Goal: Task Accomplishment & Management: Manage account settings

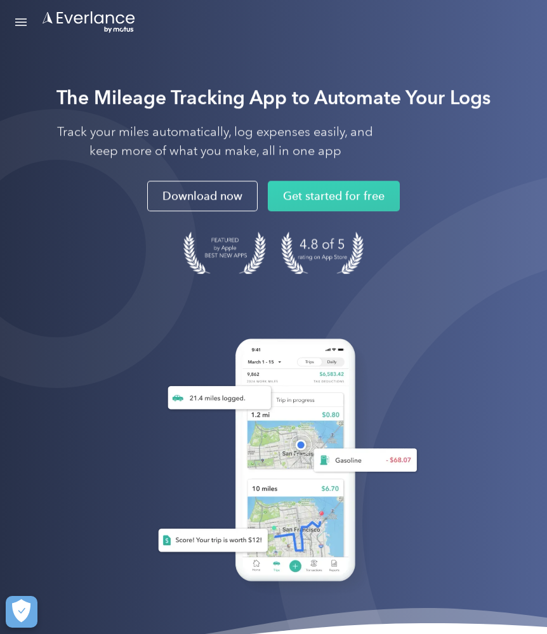
click at [18, 20] on link "Open Menu" at bounding box center [21, 22] width 22 height 24
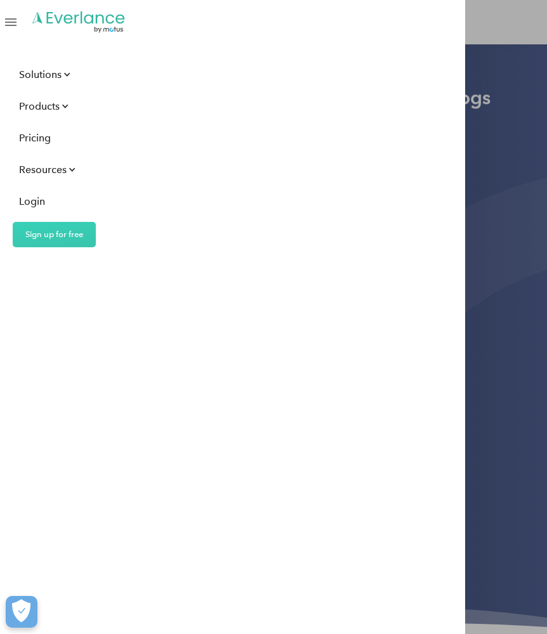
drag, startPoint x: 39, startPoint y: 202, endPoint x: 95, endPoint y: 151, distance: 75.9
click at [43, 200] on div "Login" at bounding box center [32, 201] width 26 height 16
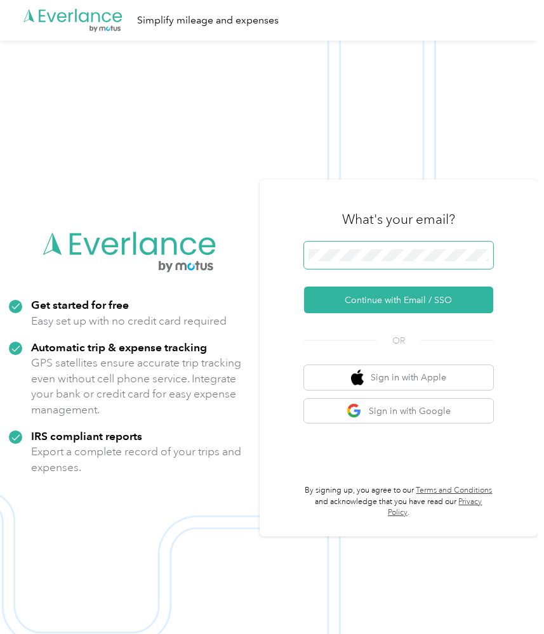
click at [404, 306] on button "Continue with Email / SSO" at bounding box center [398, 300] width 189 height 27
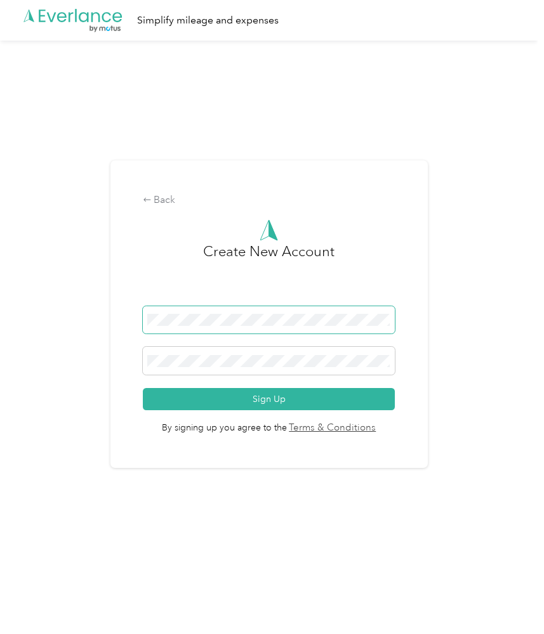
click at [272, 400] on button "Sign Up" at bounding box center [269, 399] width 252 height 22
click at [153, 210] on div "Back Create New Account Sign Up By signing up you agree to the Terms & Conditio…" at bounding box center [268, 315] width 317 height 308
click at [150, 200] on icon at bounding box center [146, 200] width 7 height 4
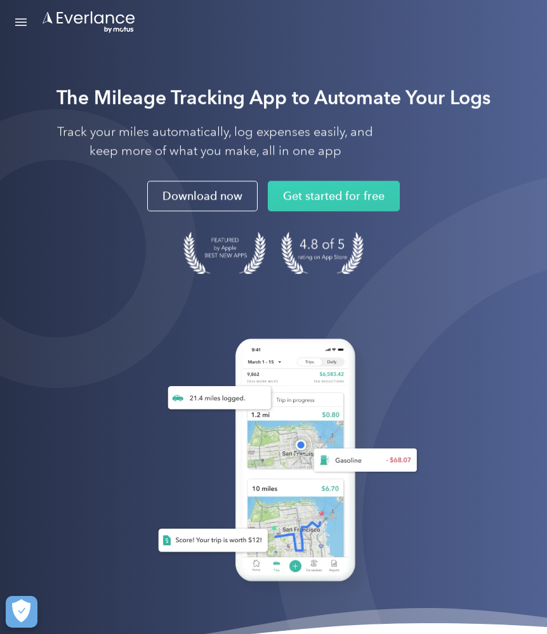
click at [19, 25] on div "Open Menu" at bounding box center [20, 25] width 11 height 1
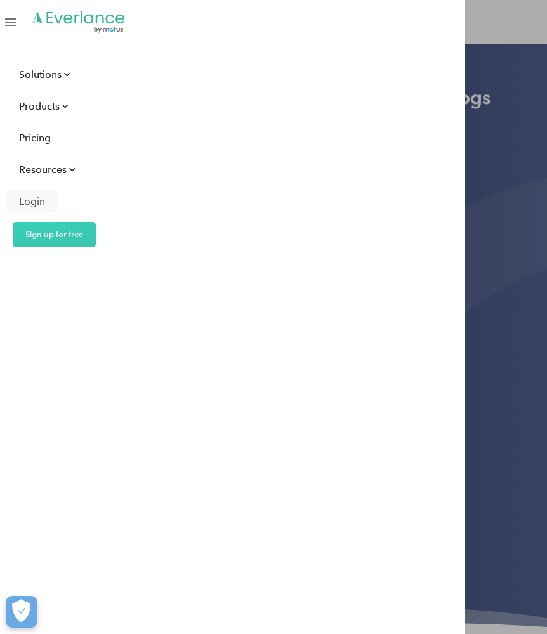
click at [38, 201] on div "Login" at bounding box center [32, 201] width 26 height 16
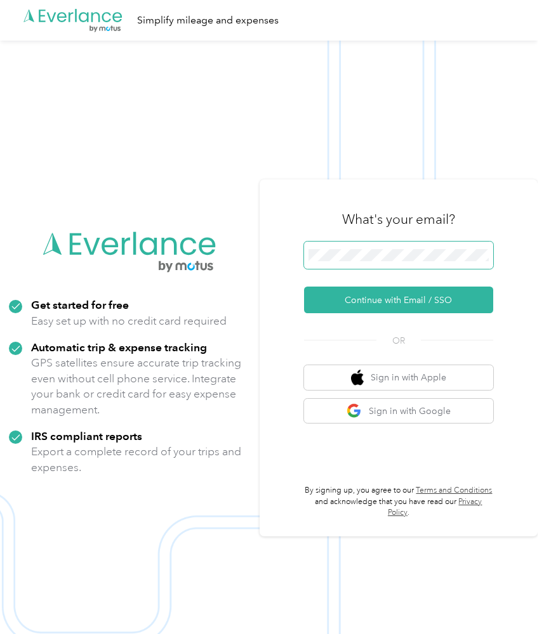
click at [362, 270] on span at bounding box center [398, 256] width 189 height 28
click at [364, 268] on span at bounding box center [398, 256] width 189 height 28
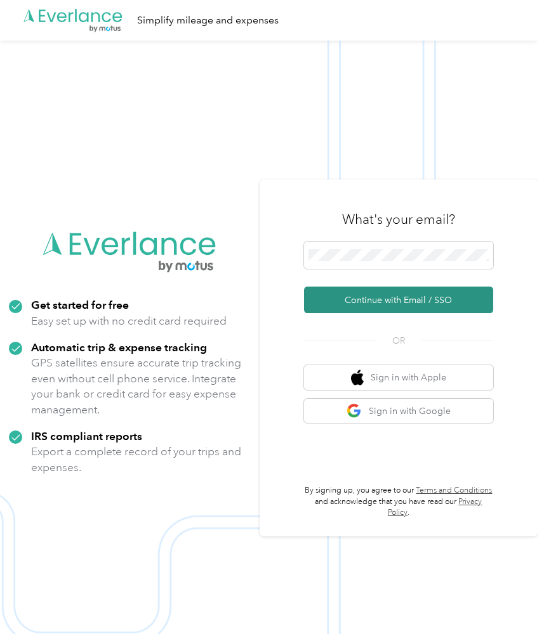
click at [361, 308] on button "Continue with Email / SSO" at bounding box center [398, 300] width 189 height 27
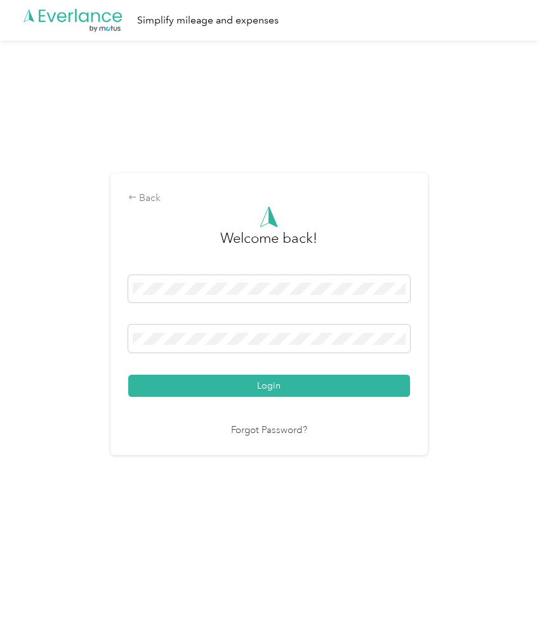
click at [272, 386] on button "Login" at bounding box center [269, 386] width 282 height 22
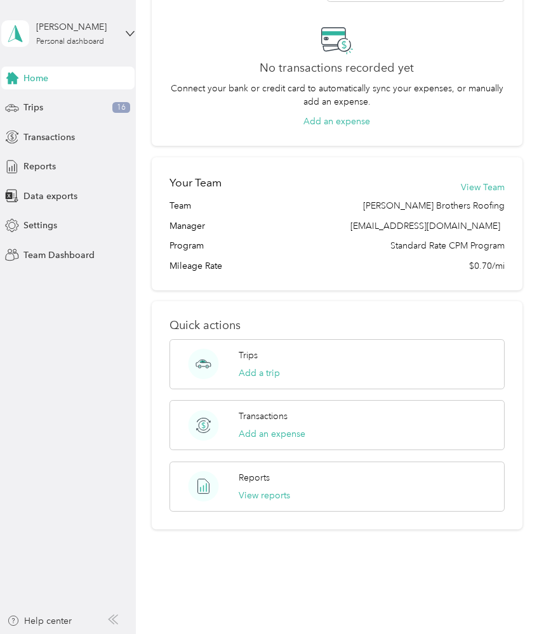
scroll to position [339, 0]
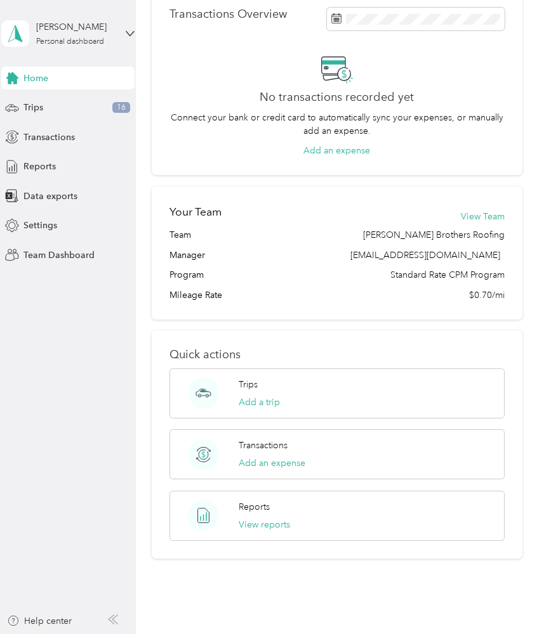
click at [119, 30] on div "[PERSON_NAME] Personal dashboard" at bounding box center [67, 33] width 133 height 44
click at [104, 110] on div "Team dashboard Personal dashboard Log out" at bounding box center [135, 131] width 249 height 80
click at [117, 42] on div "[PERSON_NAME] Personal dashboard" at bounding box center [67, 33] width 133 height 44
click at [100, 105] on div "Team dashboard" at bounding box center [135, 104] width 249 height 22
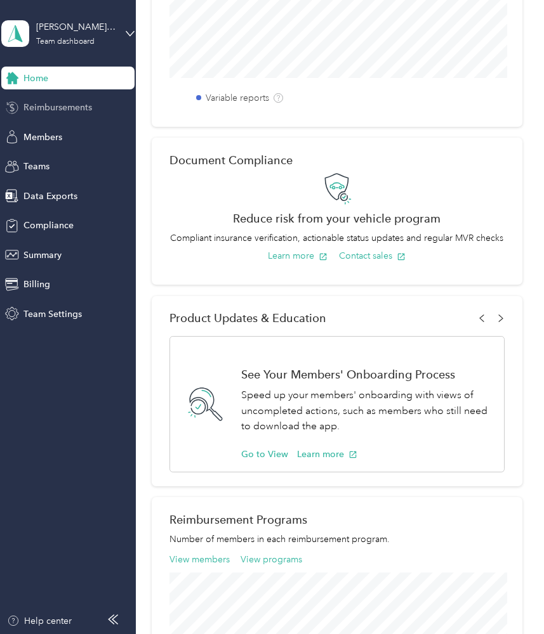
click at [90, 103] on span "Reimbursements" at bounding box center [57, 107] width 69 height 13
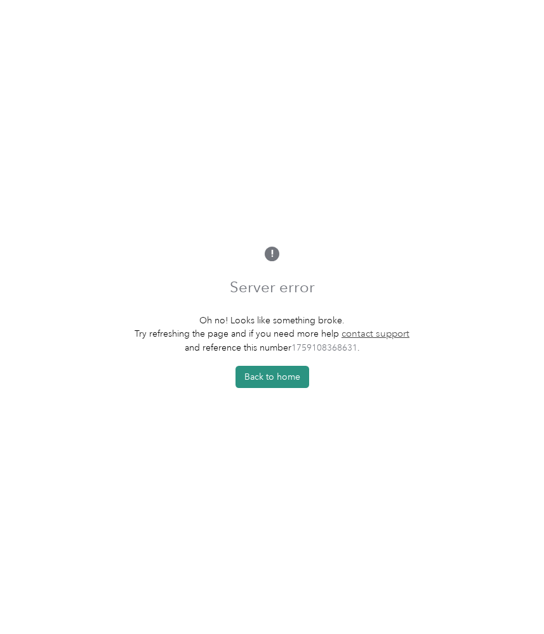
click at [269, 386] on button "Back to home" at bounding box center [272, 377] width 74 height 22
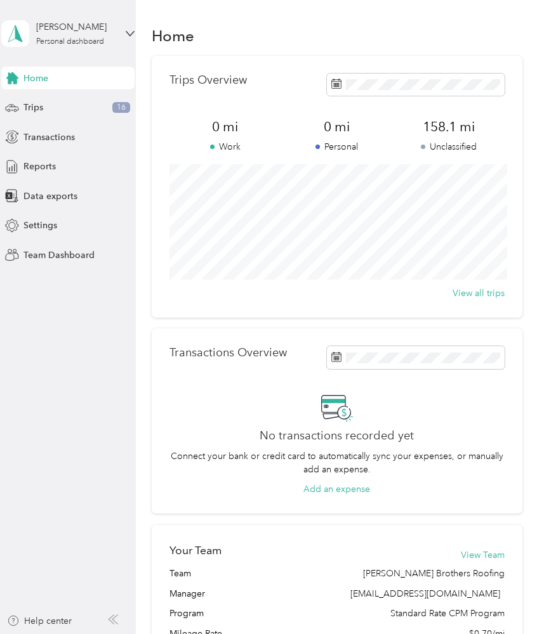
click at [121, 49] on div "[PERSON_NAME] Personal dashboard" at bounding box center [67, 33] width 133 height 44
click at [167, 113] on div "Team dashboard" at bounding box center [135, 102] width 249 height 22
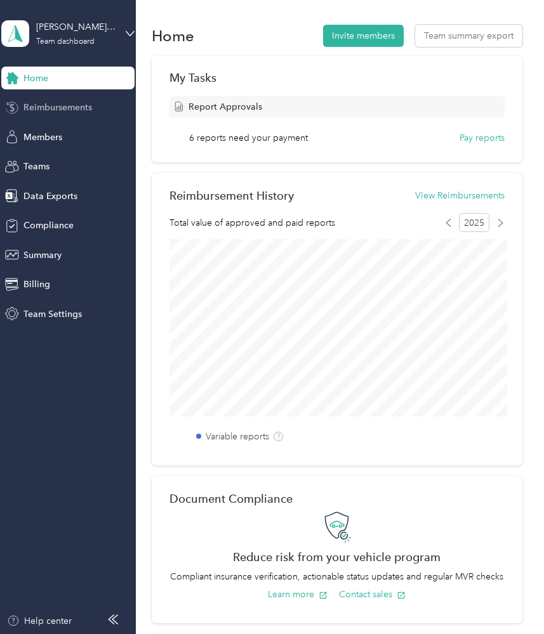
click at [96, 101] on div "Reimbursements" at bounding box center [67, 107] width 133 height 23
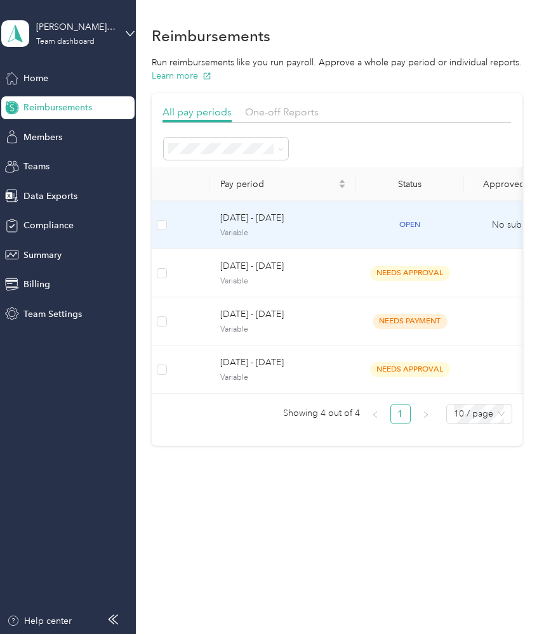
scroll to position [27, 0]
click at [388, 249] on td "open" at bounding box center [410, 225] width 108 height 48
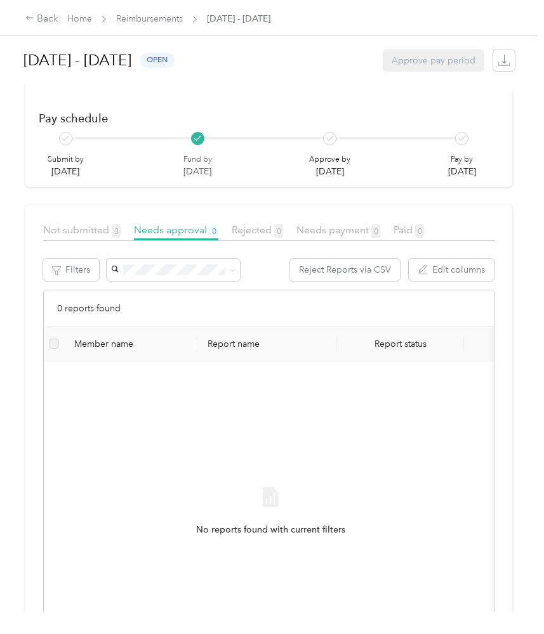
scroll to position [132, 0]
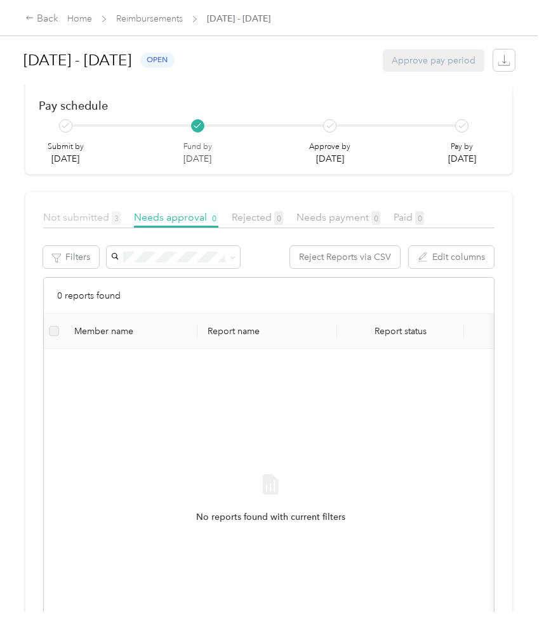
click at [91, 217] on span "Not submitted 3" at bounding box center [81, 217] width 77 height 12
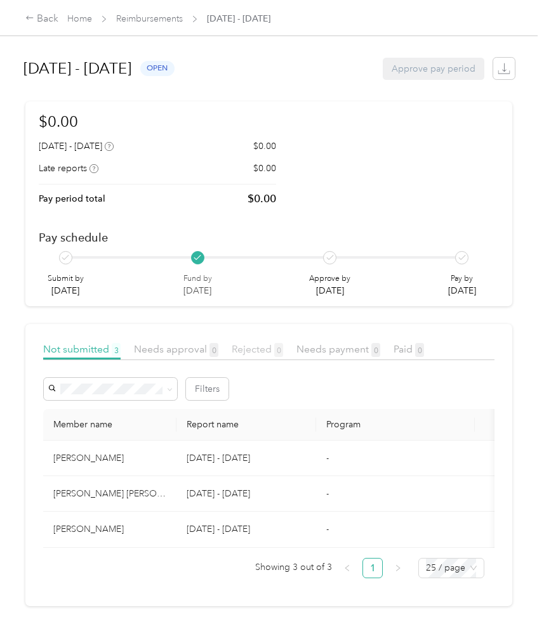
click at [263, 354] on span "Rejected 0" at bounding box center [257, 349] width 51 height 12
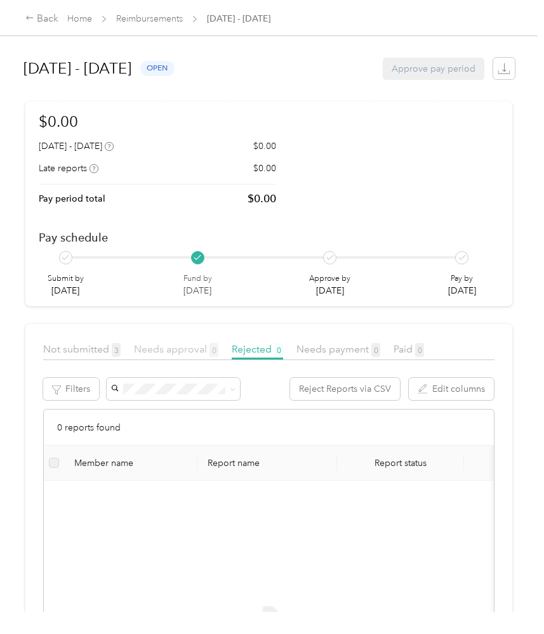
click at [187, 345] on span "Needs approval 0" at bounding box center [176, 349] width 84 height 12
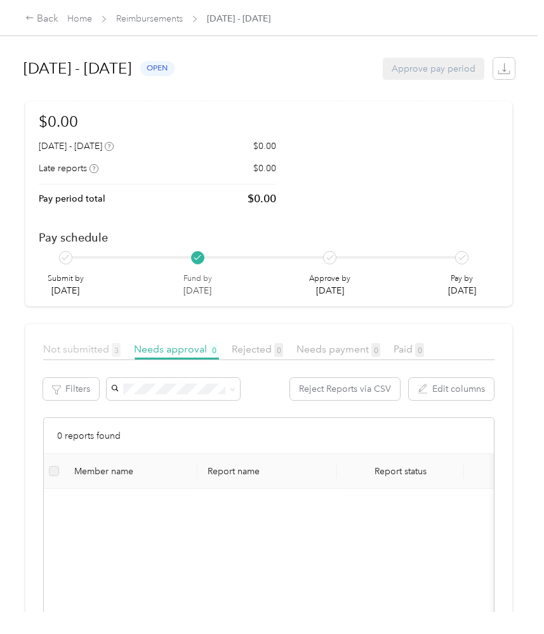
click at [103, 345] on span "Not submitted 3" at bounding box center [81, 349] width 77 height 12
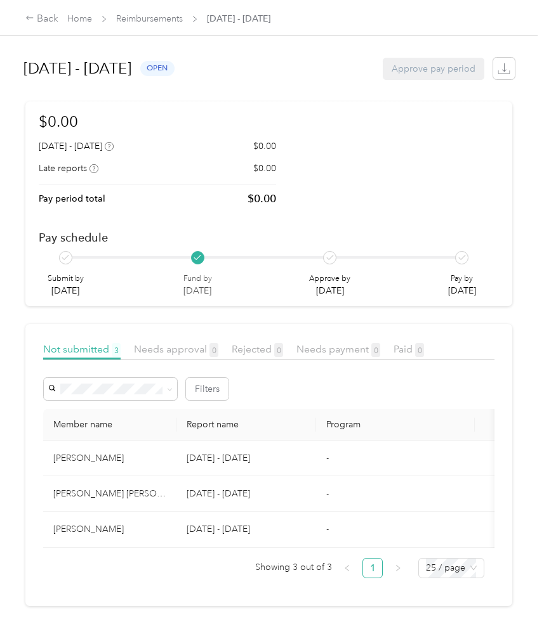
click at [199, 490] on p "[DATE] - [DATE]" at bounding box center [246, 494] width 119 height 14
click at [145, 490] on div "[PERSON_NAME] [PERSON_NAME]" at bounding box center [109, 494] width 113 height 14
click at [237, 503] on td "[DATE] - [DATE]" at bounding box center [246, 494] width 140 height 36
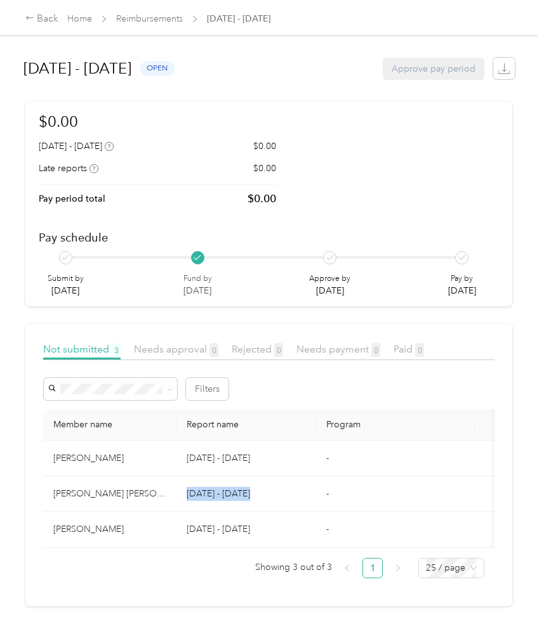
click at [313, 488] on td "[DATE] - [DATE]" at bounding box center [246, 494] width 140 height 36
click at [351, 355] on div "Needs payment 0" at bounding box center [338, 350] width 84 height 16
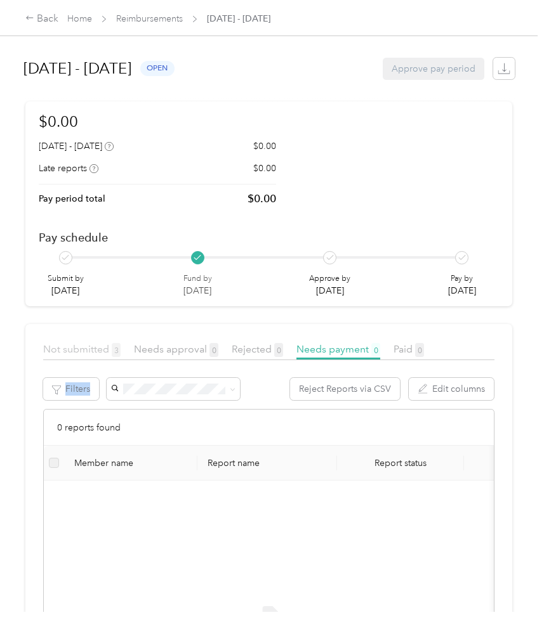
click at [92, 345] on span "Not submitted 3" at bounding box center [81, 349] width 77 height 12
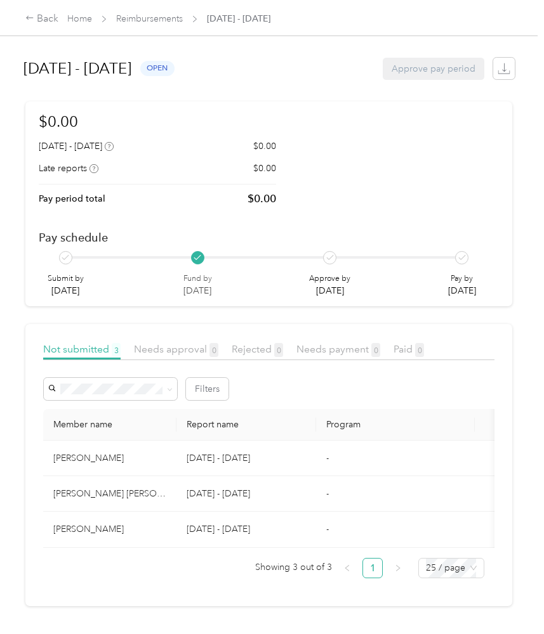
click at [183, 362] on div at bounding box center [268, 363] width 451 height 7
click at [192, 349] on span "Needs approval 0" at bounding box center [176, 349] width 84 height 12
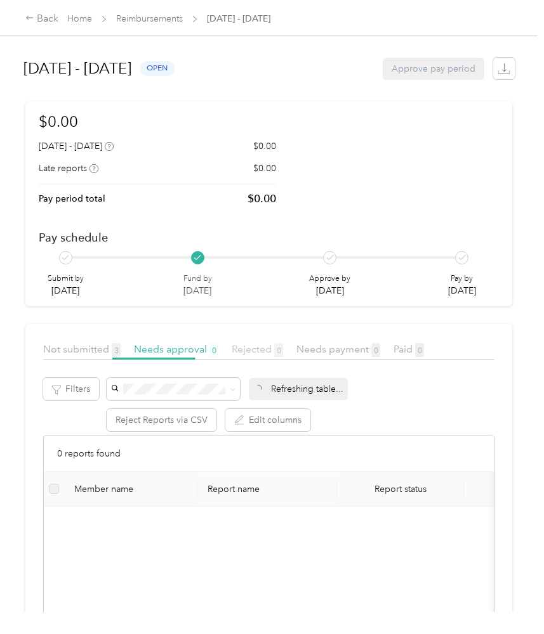
click at [248, 349] on span "Rejected 0" at bounding box center [257, 349] width 51 height 12
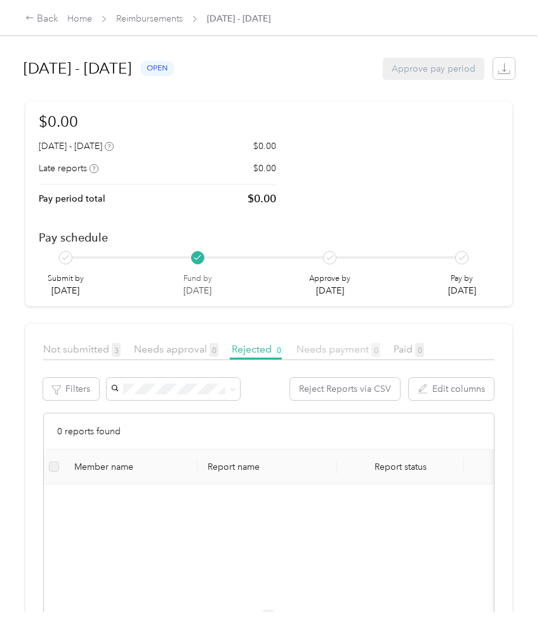
click at [338, 349] on span "Needs payment 0" at bounding box center [338, 349] width 84 height 12
click at [440, 347] on div "Not submitted 3 Needs approval 0 Rejected 0 Needs payment 0 Paid 0" at bounding box center [268, 351] width 451 height 18
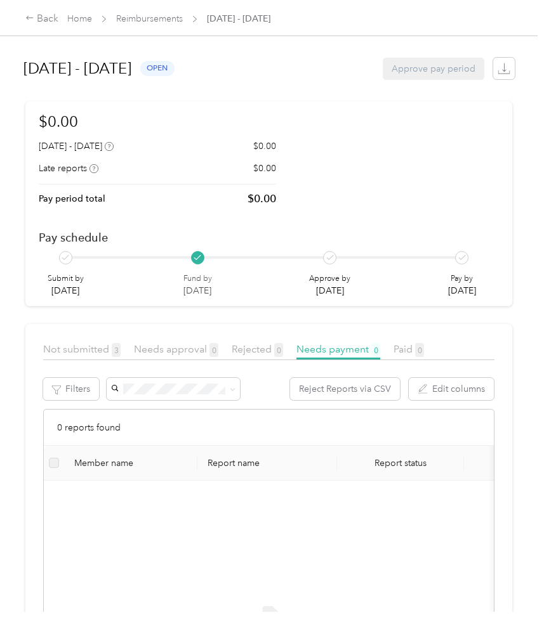
click at [83, 342] on div "Not submitted 3" at bounding box center [81, 350] width 77 height 16
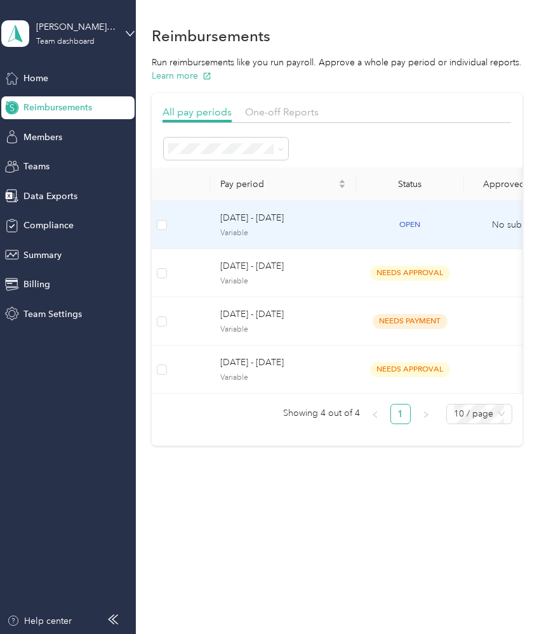
click at [284, 239] on span "Variable" at bounding box center [283, 233] width 126 height 11
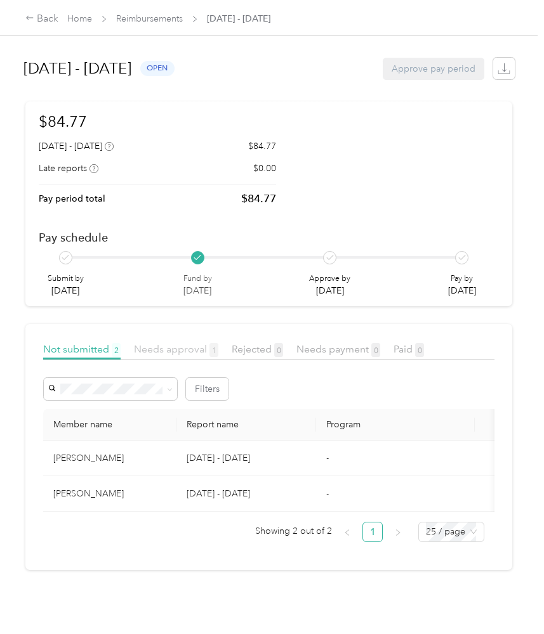
click at [209, 344] on span "Needs approval 1" at bounding box center [176, 349] width 84 height 12
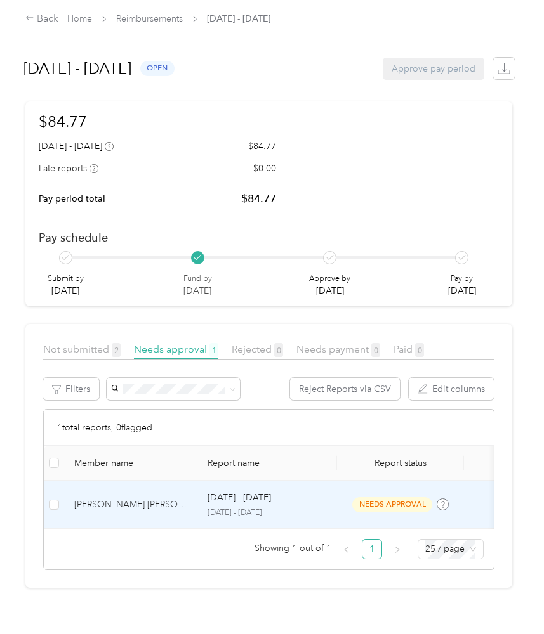
click at [262, 506] on div "Sep 22 - 28, 2025 September 22 - 28, 2025" at bounding box center [266, 504] width 119 height 27
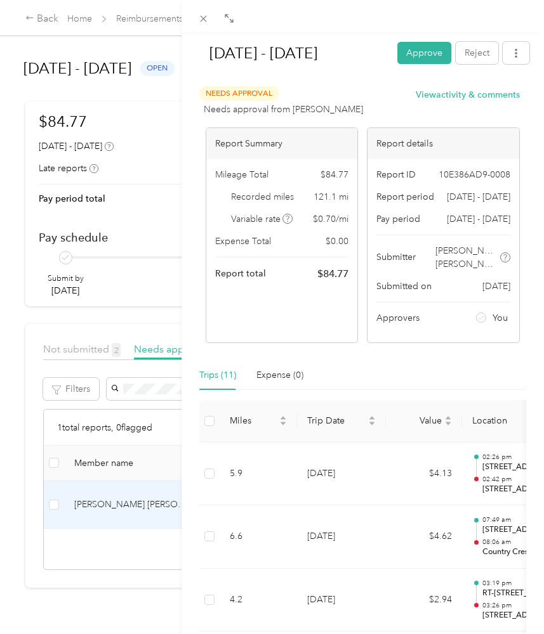
scroll to position [6, 0]
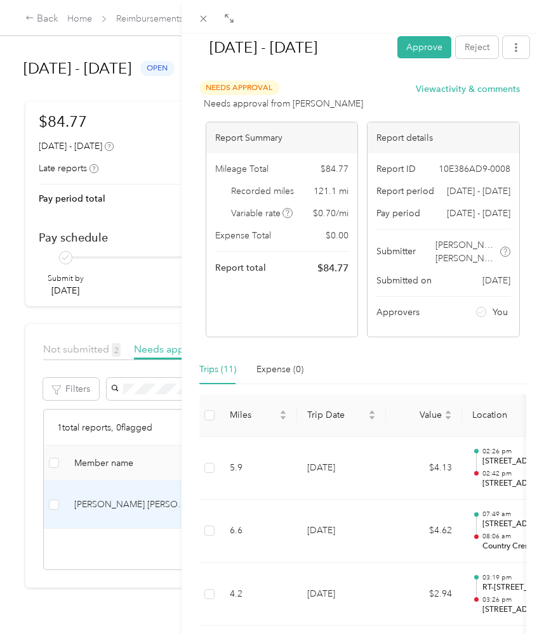
click at [510, 34] on div "Sep 22 - 28, 2025 Approve Reject" at bounding box center [362, 49] width 333 height 37
click at [511, 37] on button "button" at bounding box center [515, 47] width 27 height 22
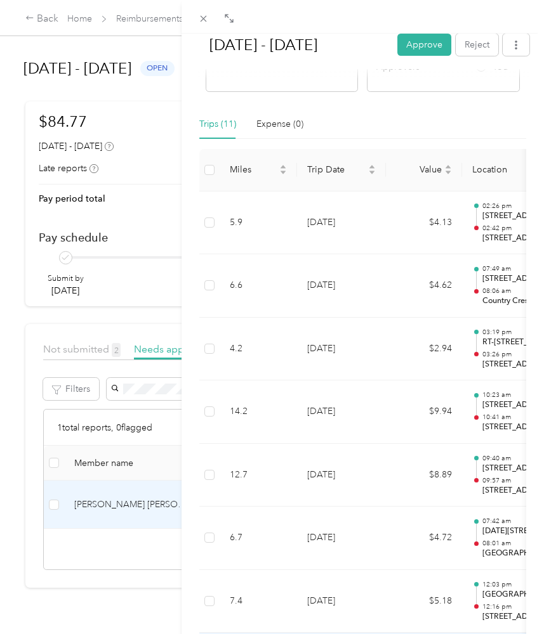
scroll to position [249, 0]
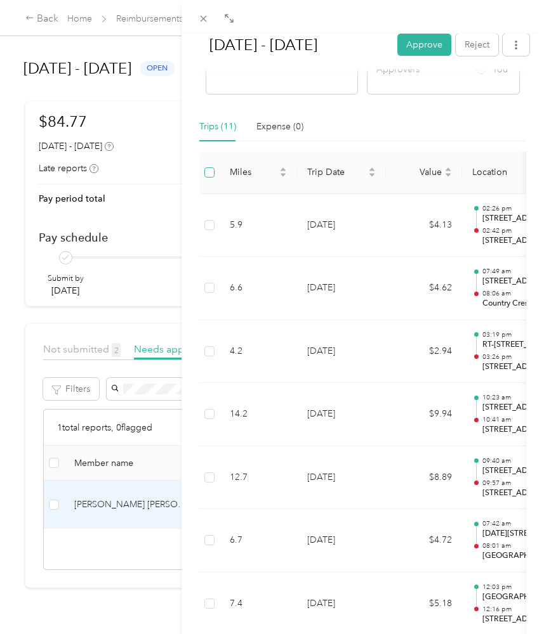
click at [212, 172] on span at bounding box center [209, 172] width 10 height 10
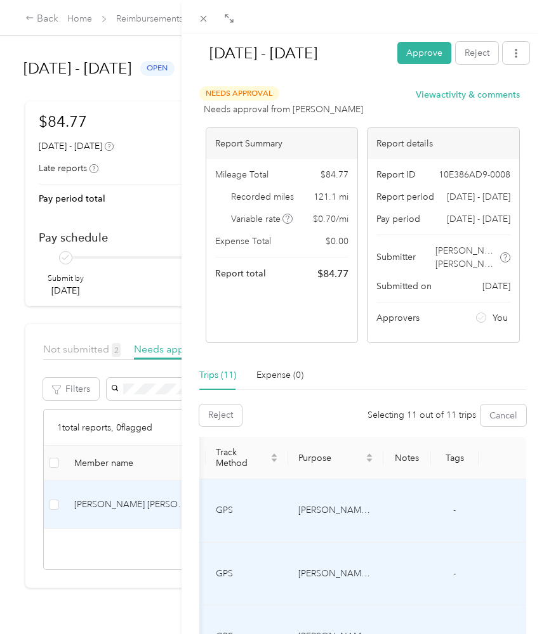
scroll to position [0, 0]
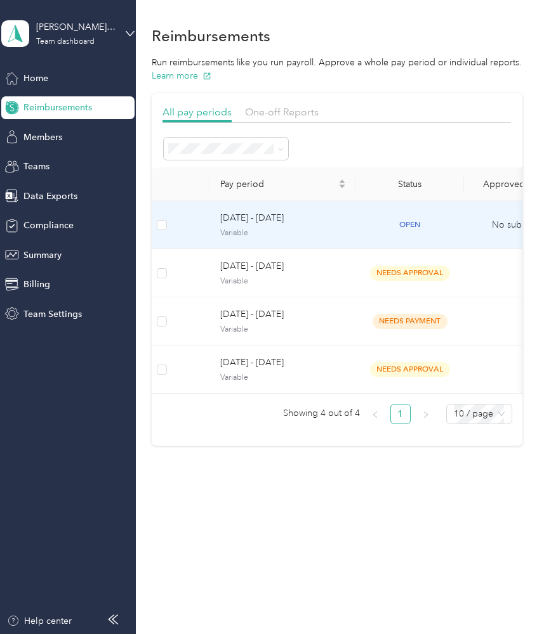
click at [336, 225] on span "[DATE] - [DATE]" at bounding box center [283, 218] width 126 height 14
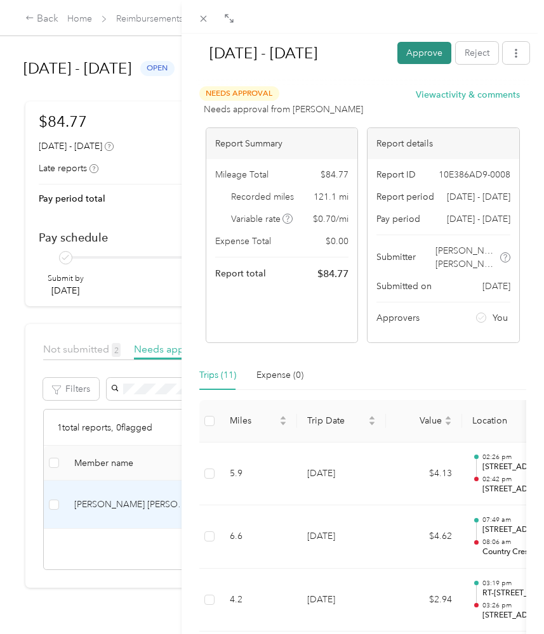
click at [414, 56] on button "Approve" at bounding box center [424, 53] width 54 height 22
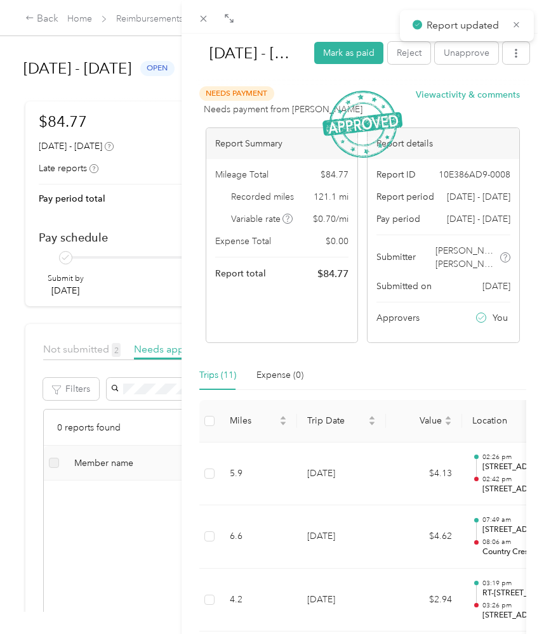
click at [515, 34] on div "Report updated" at bounding box center [467, 25] width 134 height 31
click at [515, 27] on icon at bounding box center [516, 24] width 10 height 11
